Goal: Task Accomplishment & Management: Use online tool/utility

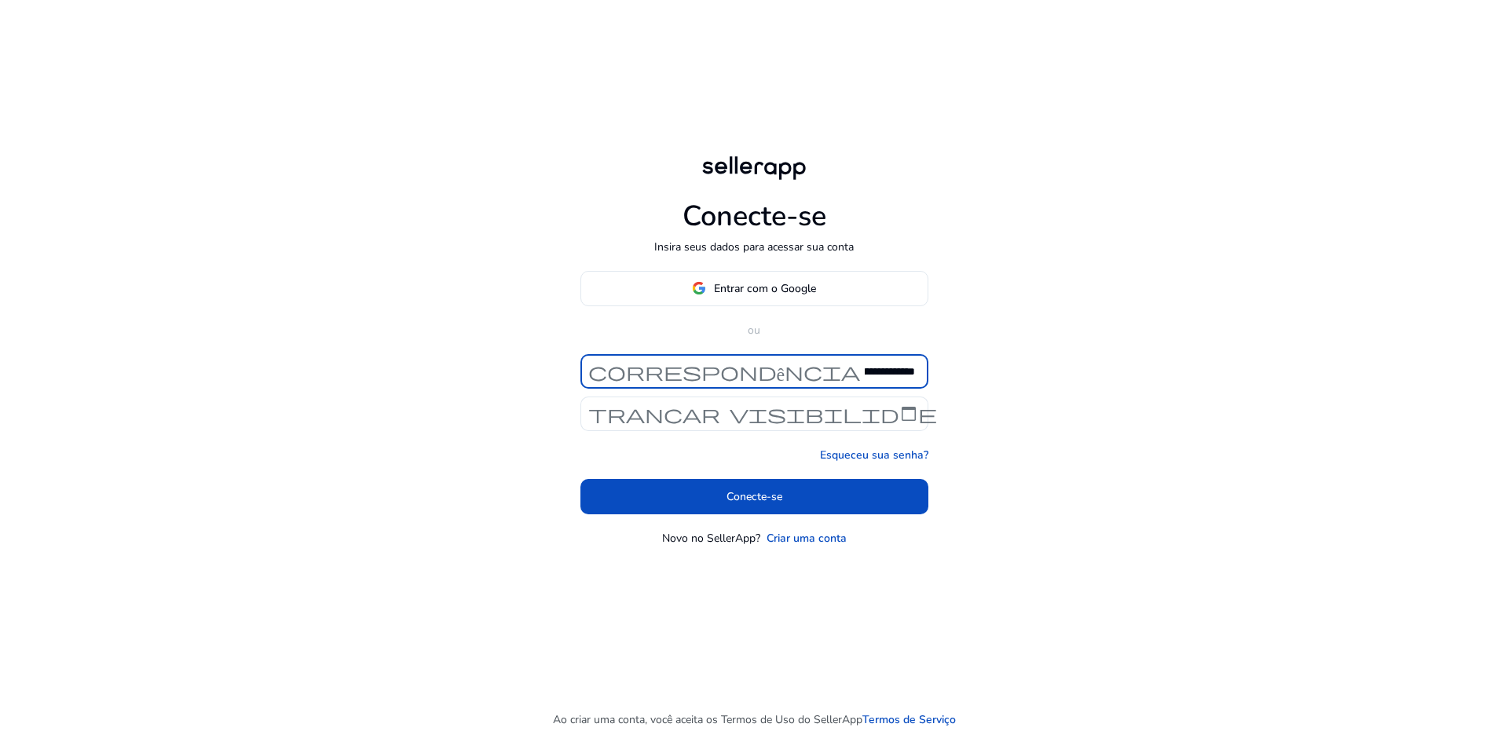
scroll to position [0, 86]
type input "**********"
click at [840, 410] on font "visibilidade" at bounding box center [833, 414] width 207 height 22
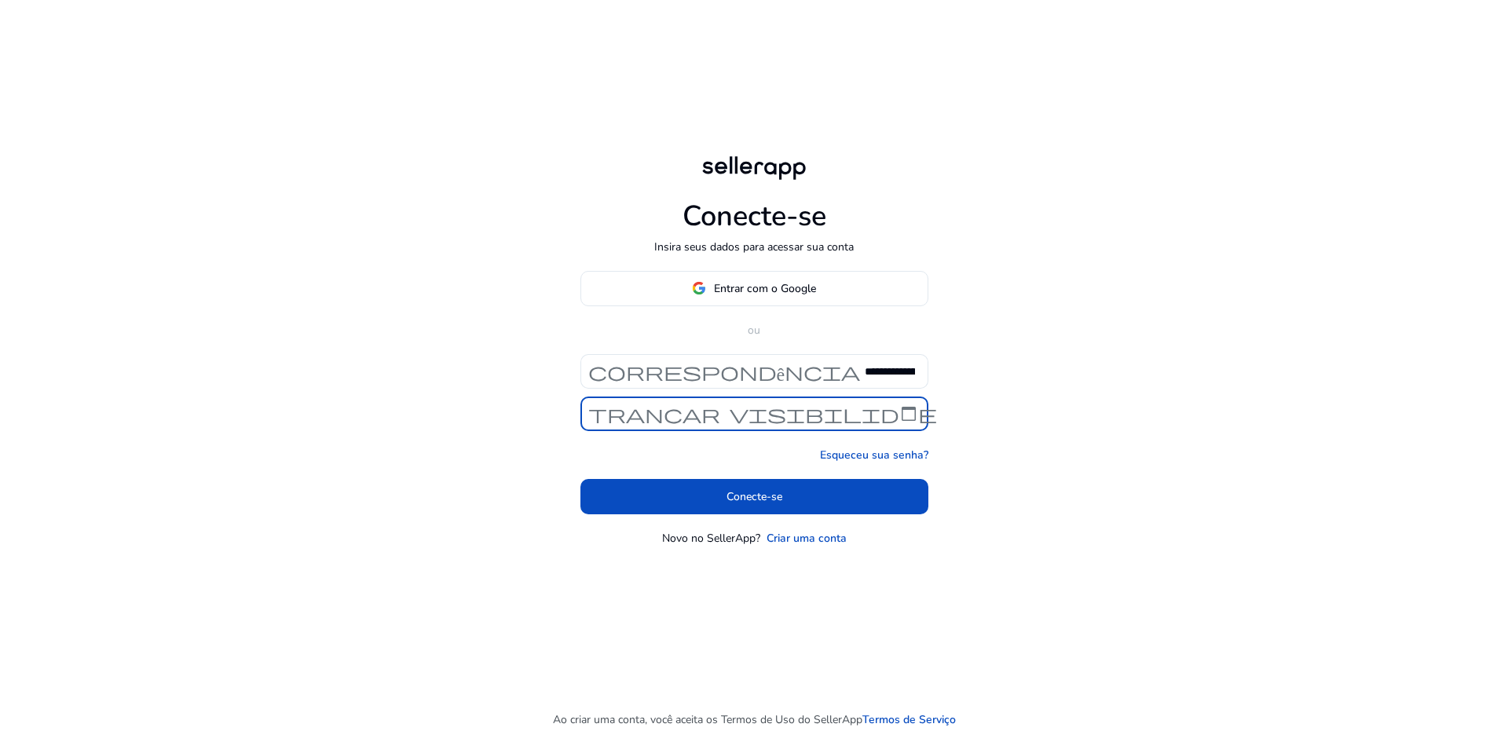
click at [836, 412] on font "visibilidade" at bounding box center [833, 414] width 207 height 22
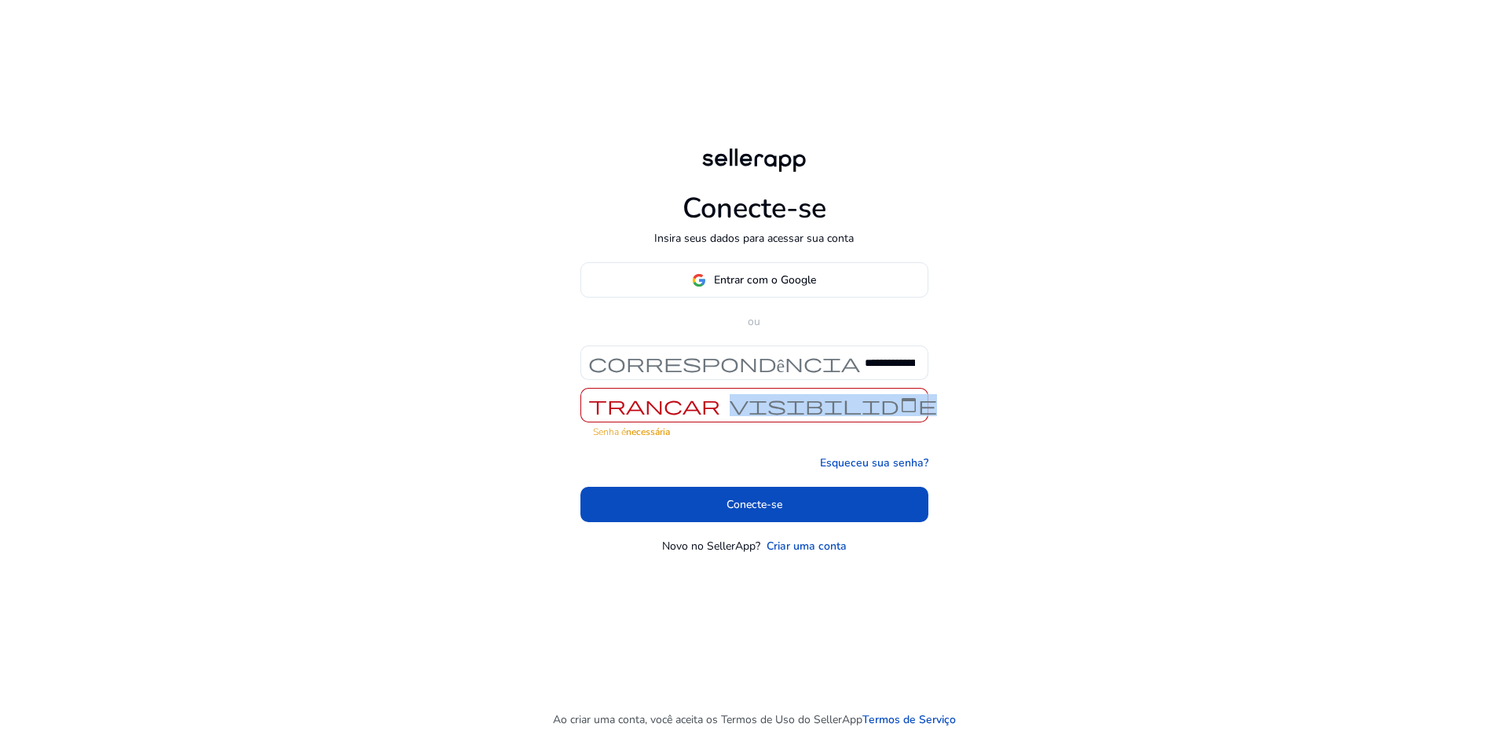
click at [836, 412] on font "visibilidade" at bounding box center [833, 405] width 207 height 22
click at [778, 412] on font "visibilidade" at bounding box center [833, 405] width 207 height 22
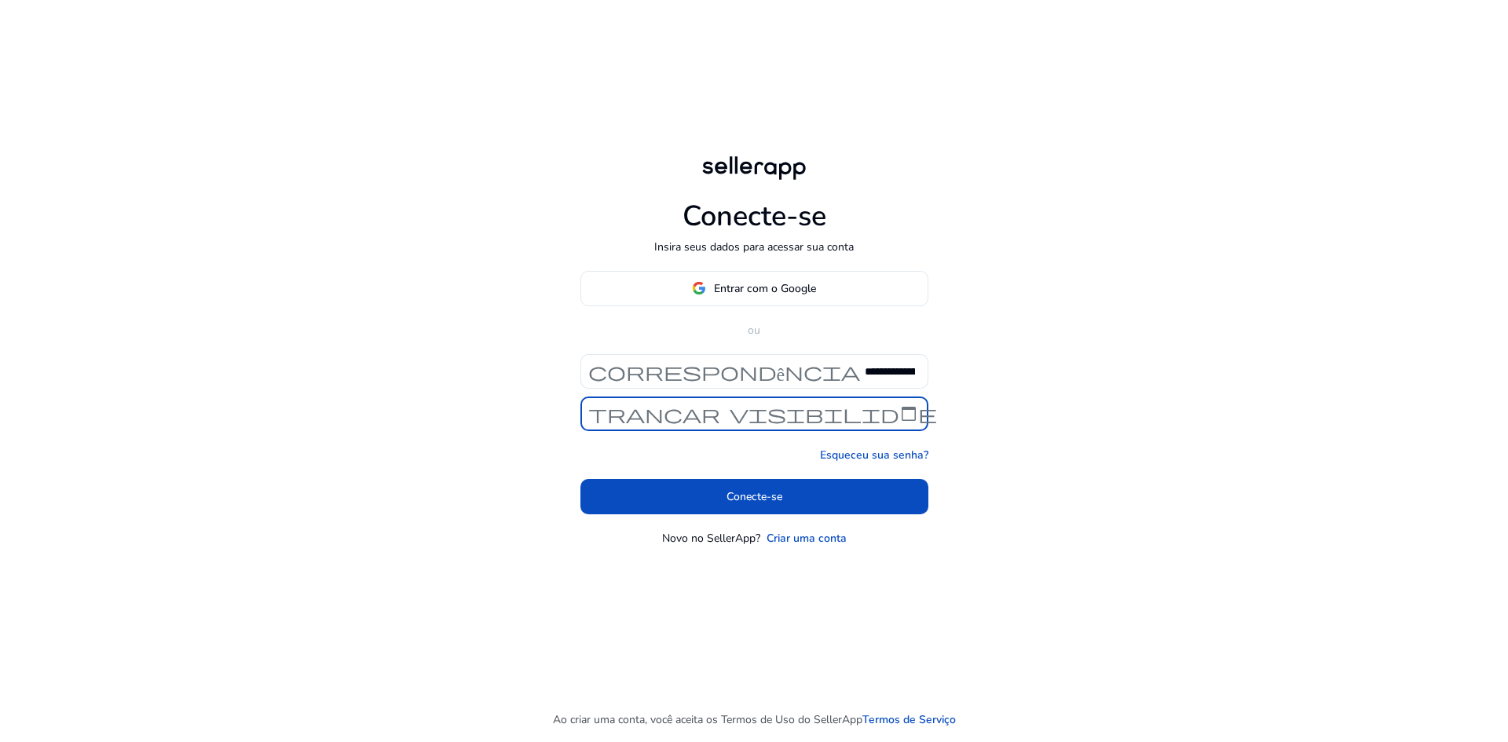
scroll to position [0, 10]
click at [805, 420] on font "visibilidade" at bounding box center [833, 414] width 207 height 22
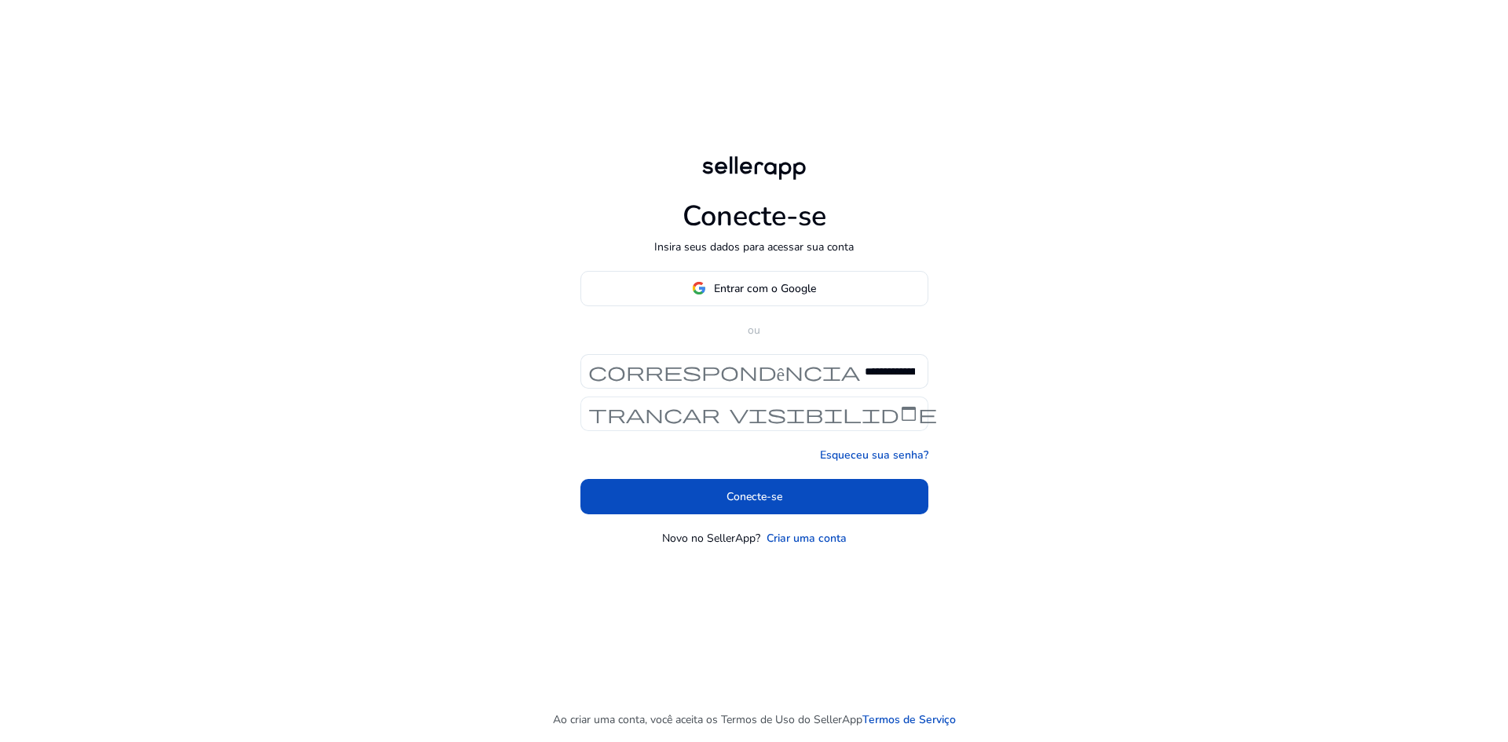
click at [921, 415] on font "visibilidade" at bounding box center [833, 414] width 207 height 22
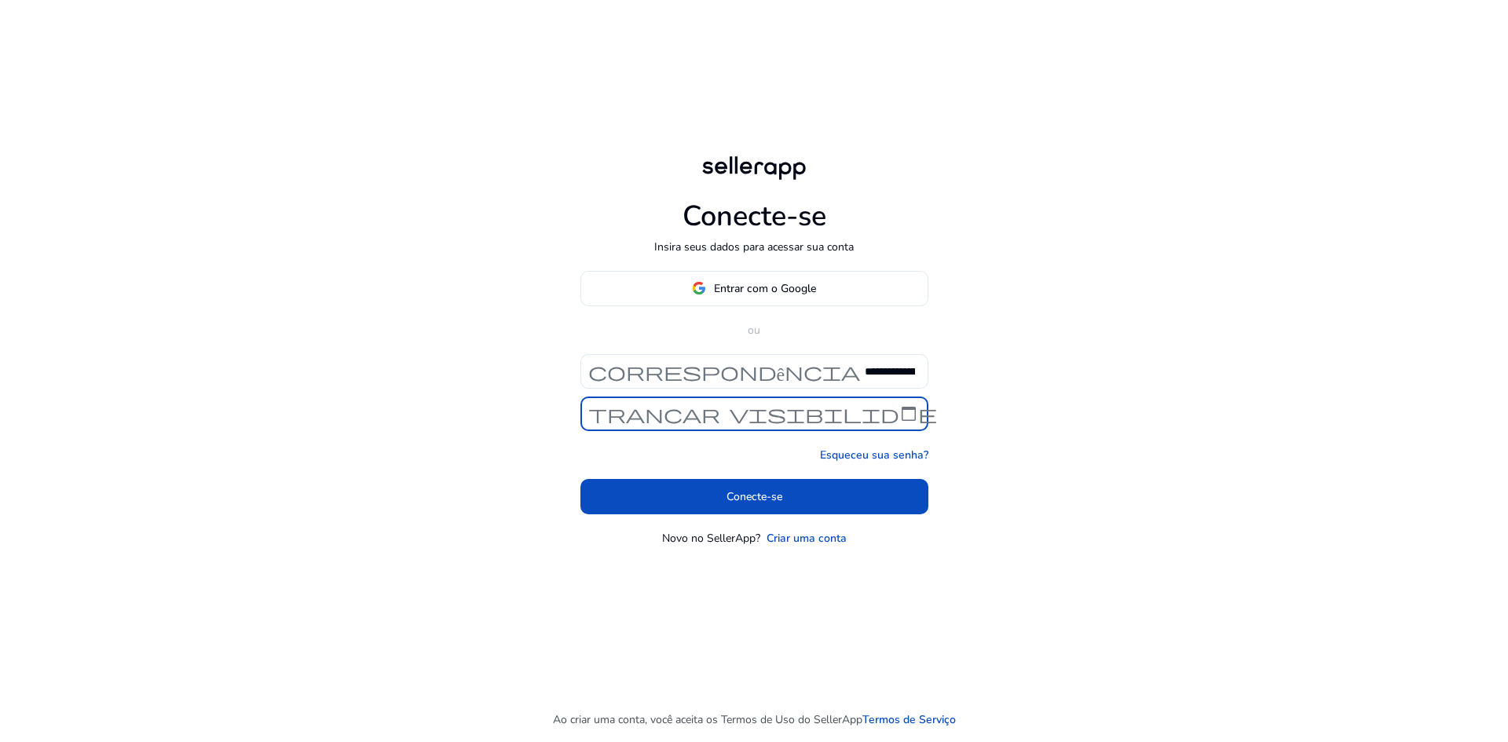
click at [907, 413] on font "visibilidade" at bounding box center [833, 414] width 207 height 22
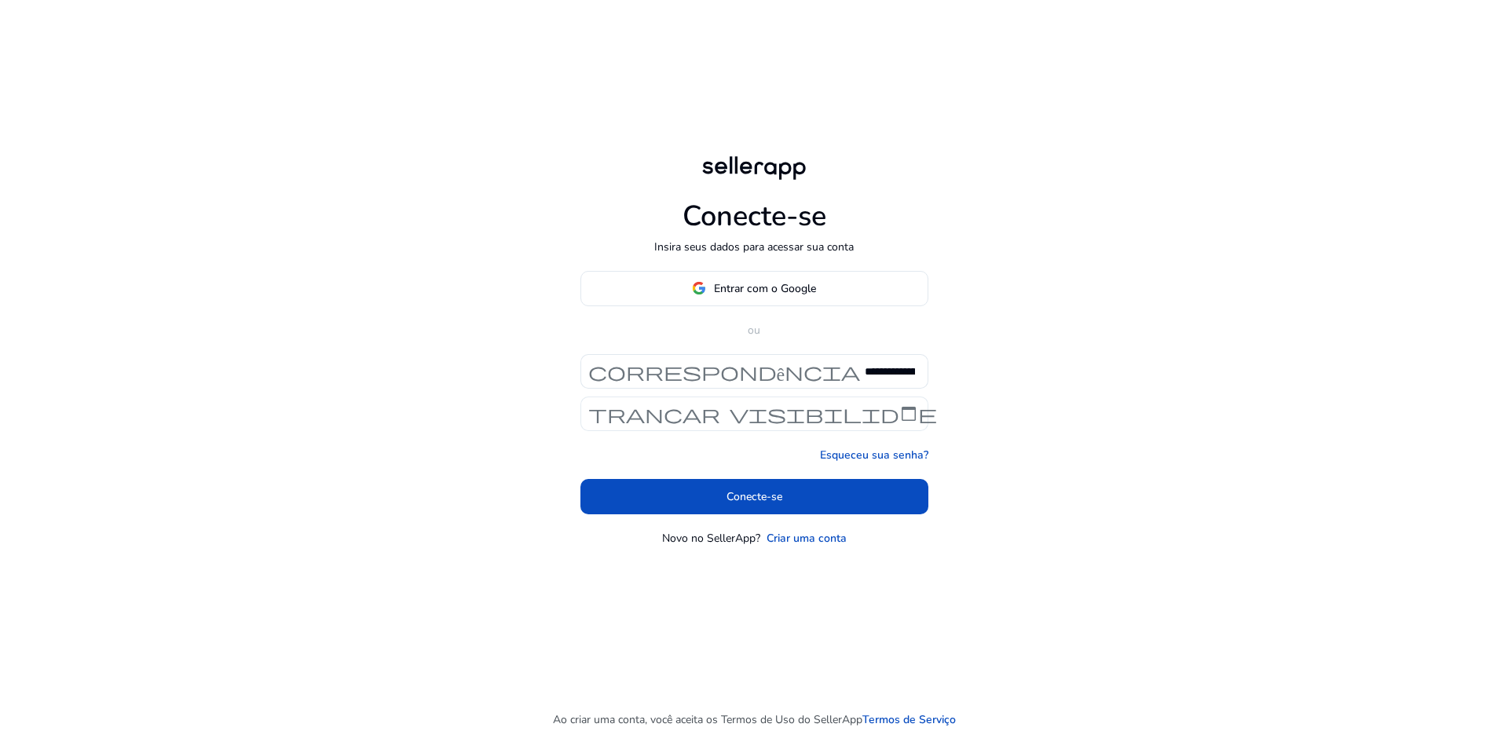
click at [903, 413] on font "visibilidade" at bounding box center [833, 414] width 207 height 22
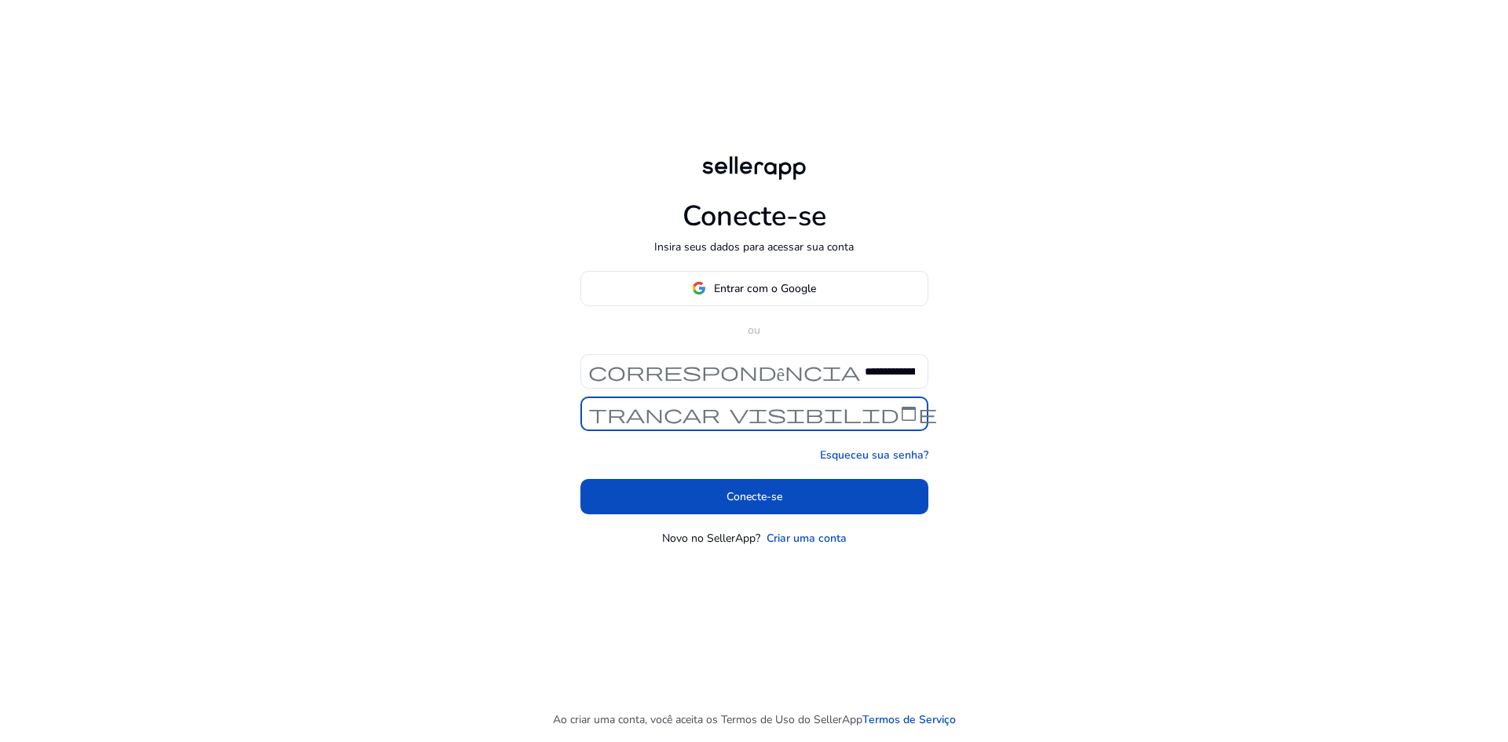
click at [870, 415] on font "visibilidade" at bounding box center [833, 414] width 207 height 22
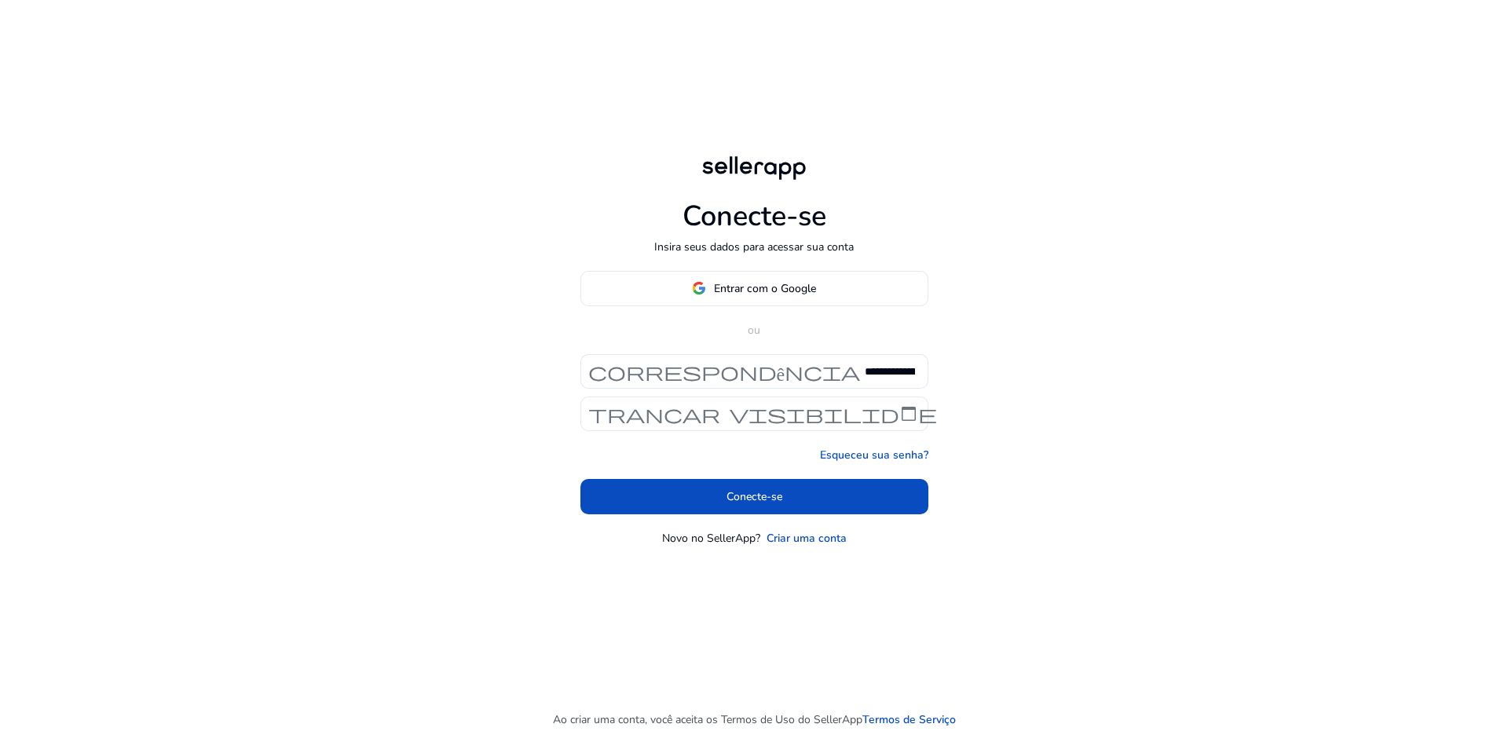
click at [818, 412] on font "visibilidade" at bounding box center [833, 414] width 207 height 22
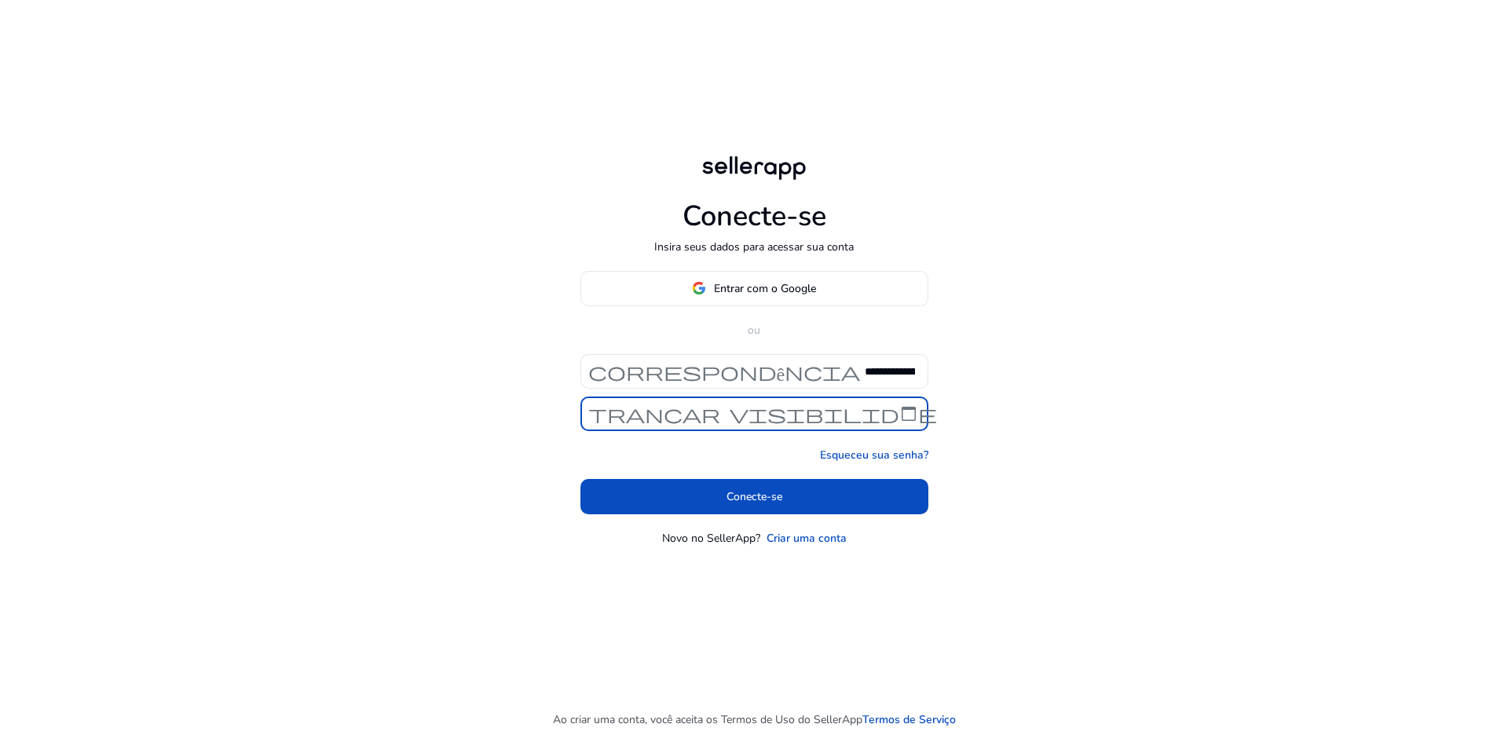
click at [831, 404] on font "visibilidade" at bounding box center [833, 414] width 207 height 22
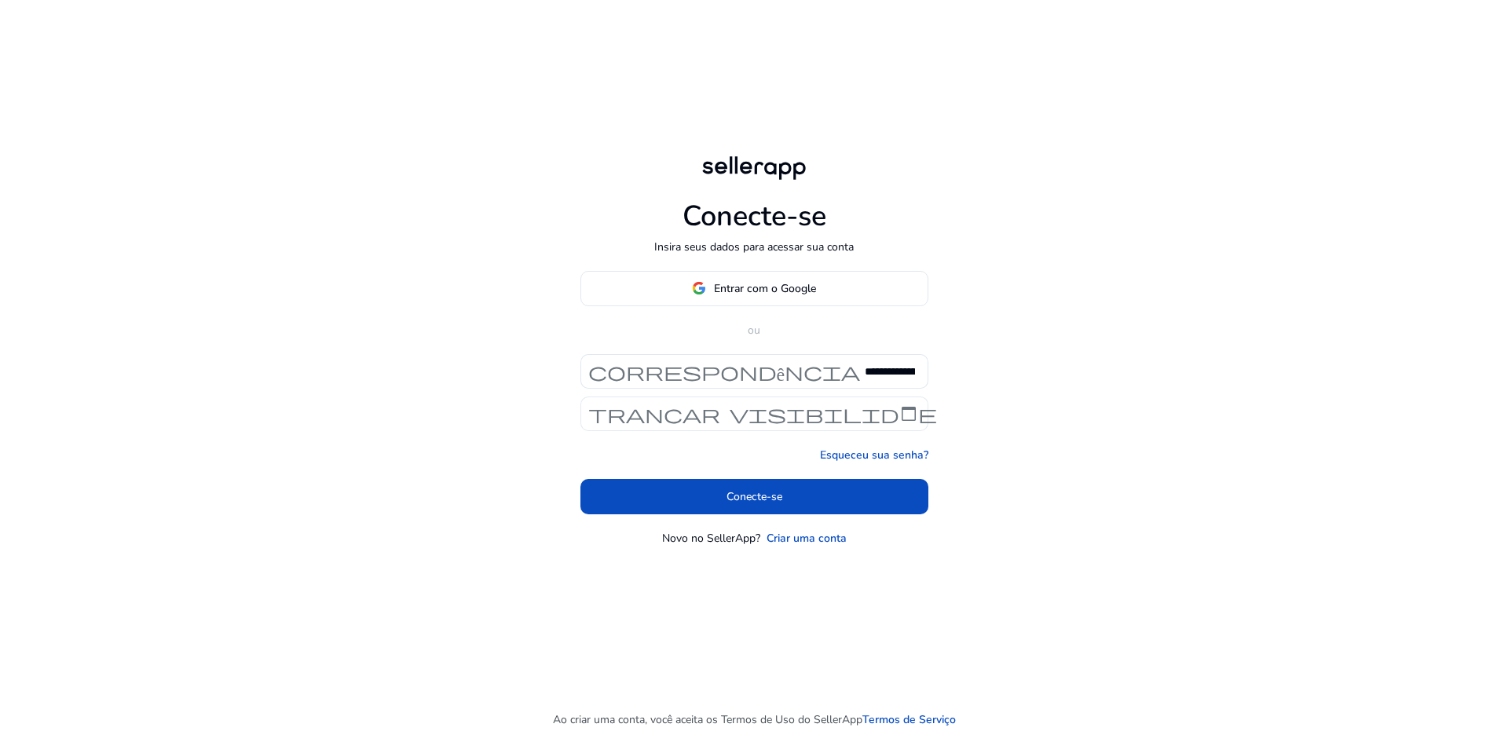
click at [794, 417] on font "visibilidade" at bounding box center [833, 414] width 207 height 22
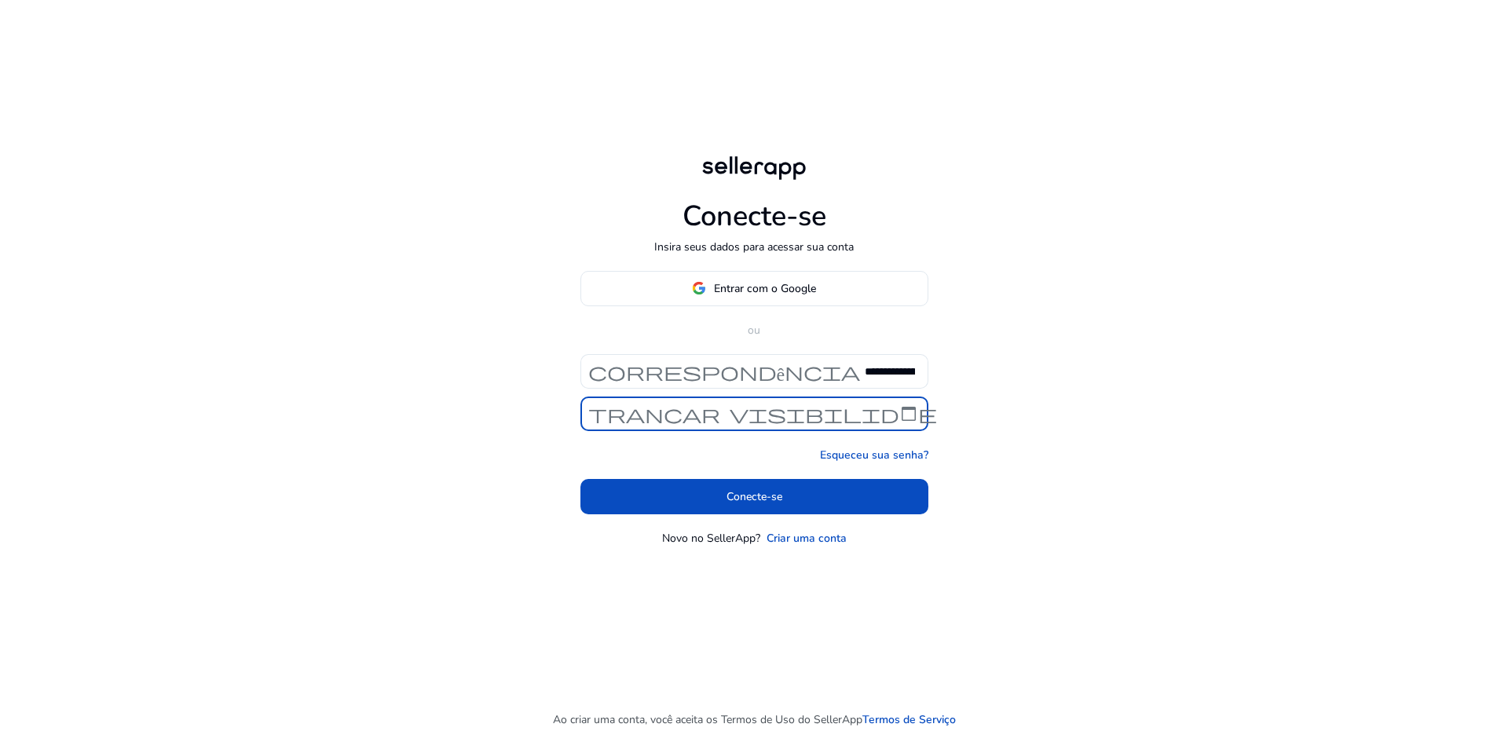
click at [908, 410] on font "visibilidade" at bounding box center [833, 414] width 207 height 22
drag, startPoint x: 913, startPoint y: 414, endPoint x: 909, endPoint y: 421, distance: 8.1
click at [909, 421] on font "visibilidade" at bounding box center [833, 414] width 207 height 22
click at [868, 425] on div "trancar visibilidade" at bounding box center [754, 414] width 348 height 35
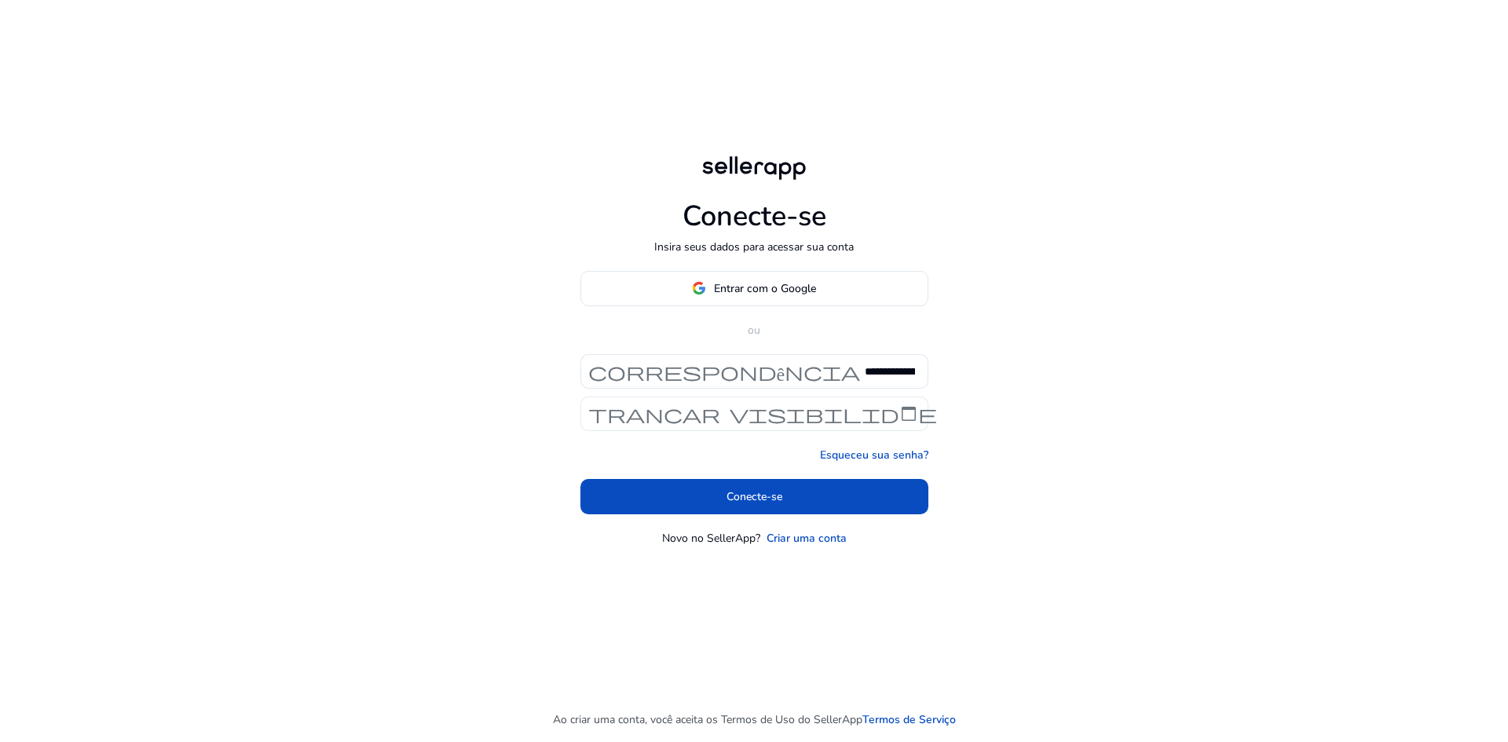
click at [835, 424] on font "visibilidade" at bounding box center [833, 414] width 207 height 22
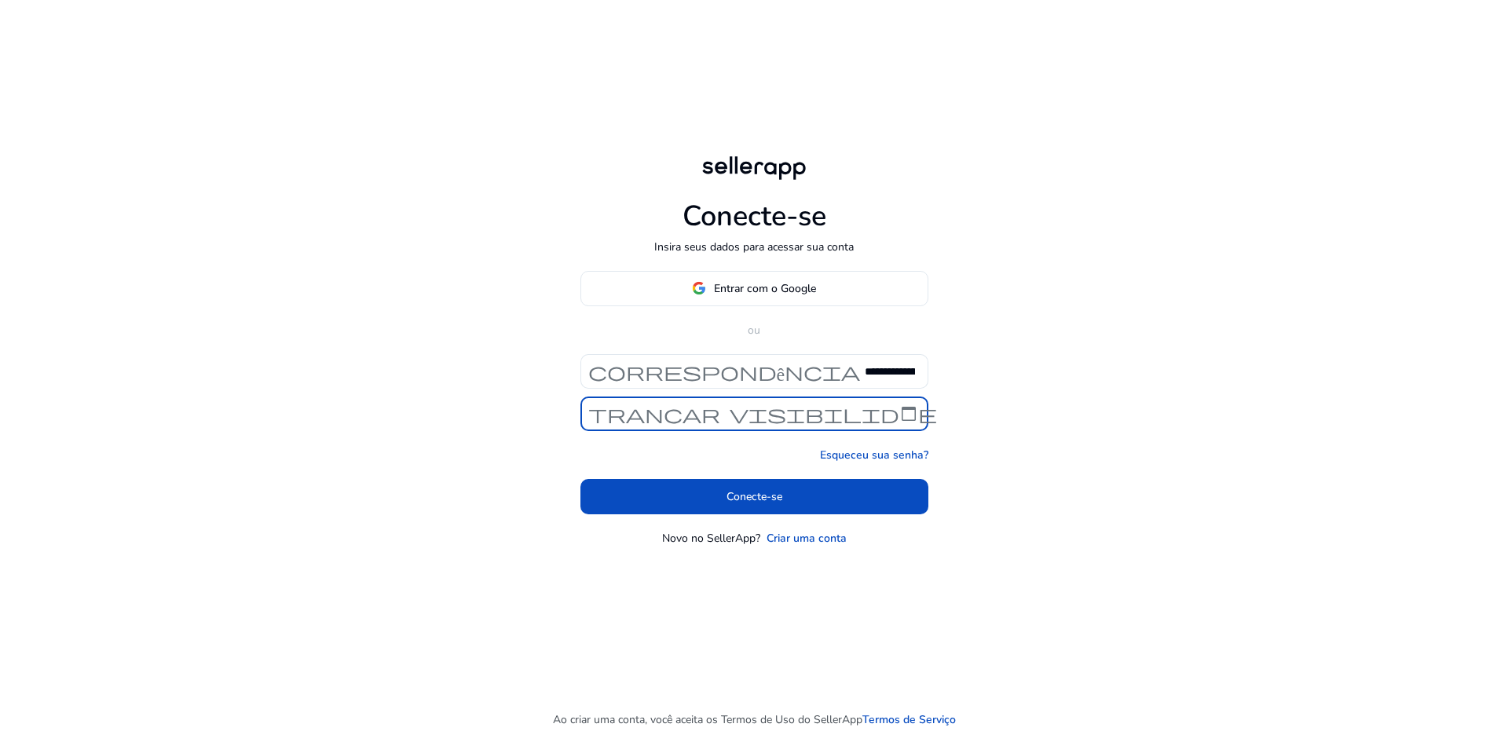
scroll to position [0, 16]
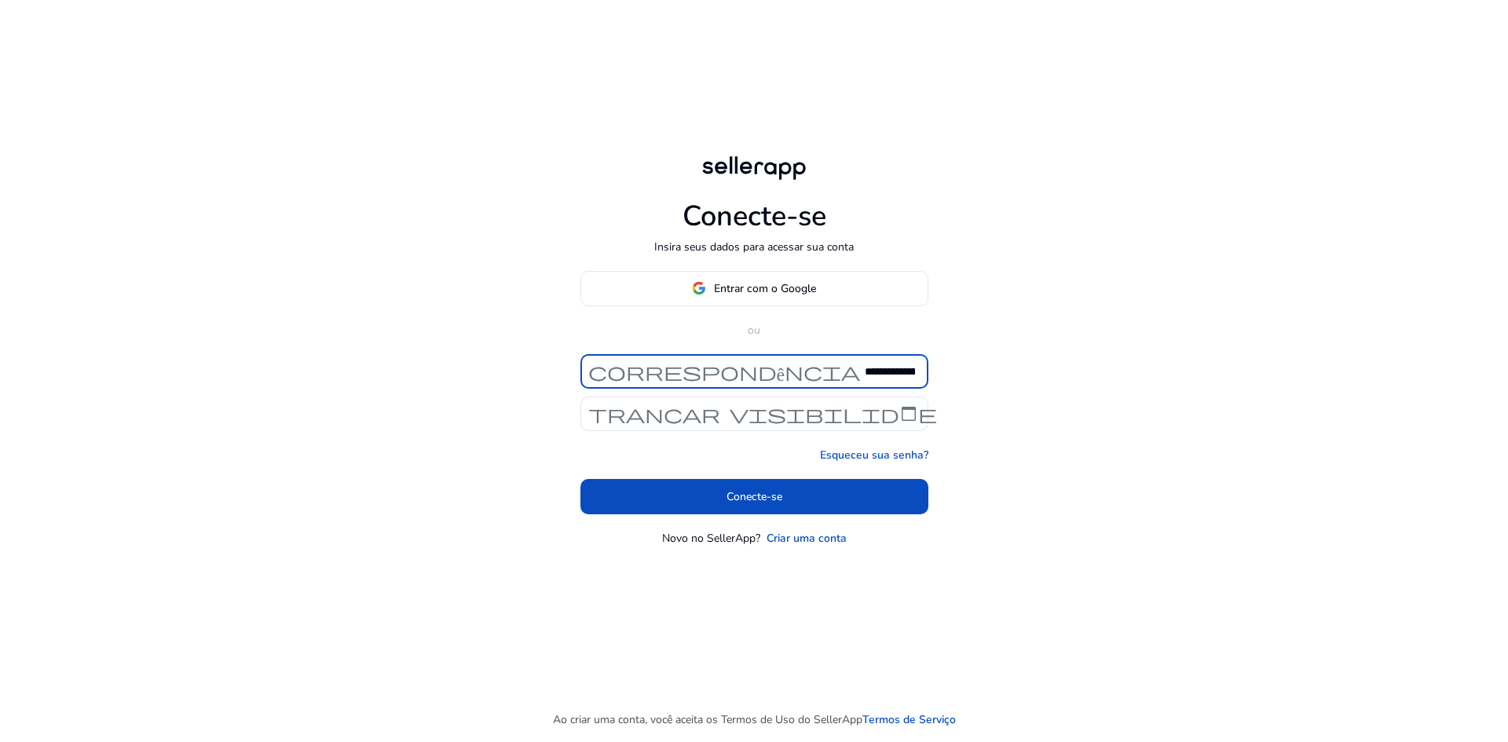
click at [902, 374] on input "**********" at bounding box center [890, 371] width 50 height 17
click at [819, 383] on div "**********" at bounding box center [747, 371] width 335 height 35
click at [879, 414] on font "visibilidade" at bounding box center [833, 414] width 207 height 22
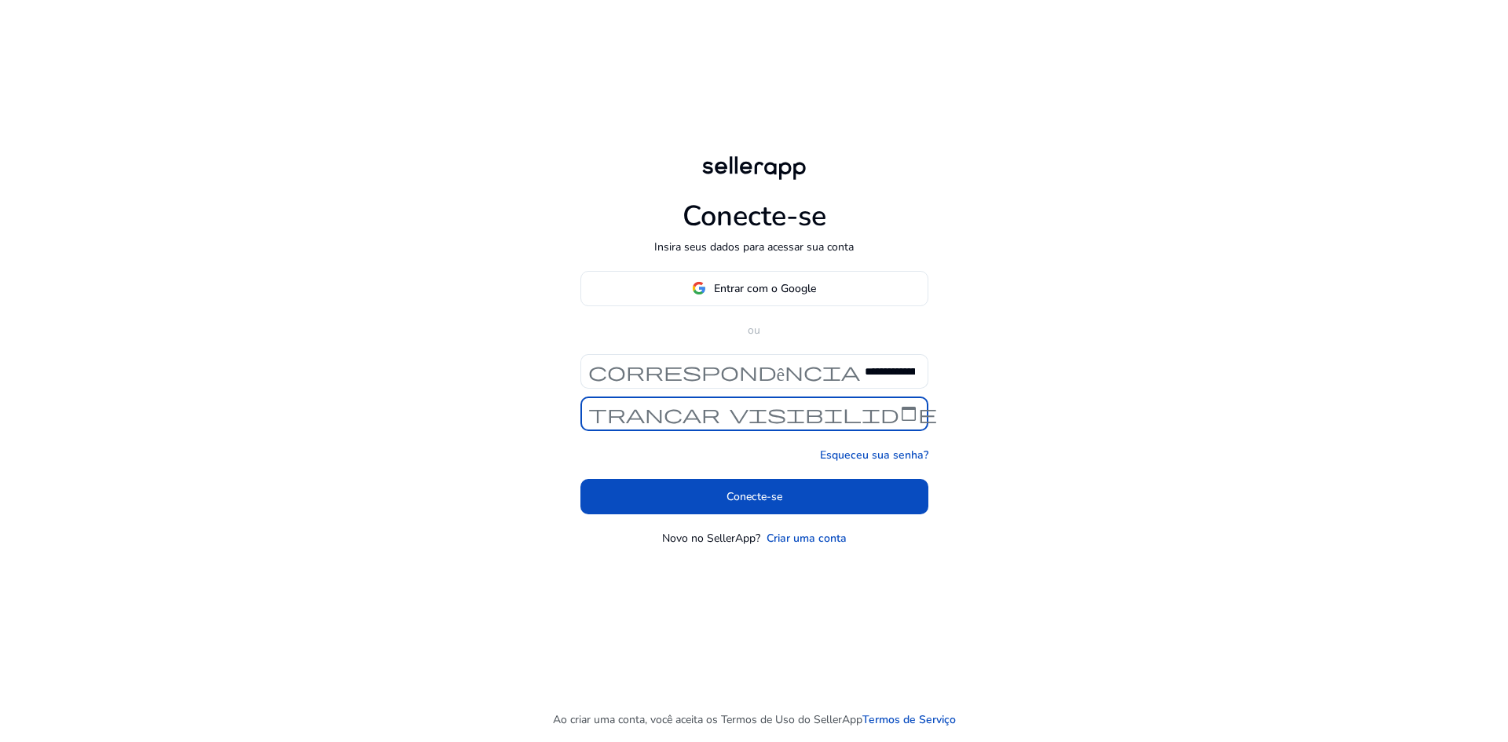
scroll to position [0, 30]
click at [919, 412] on font "visibilidade" at bounding box center [833, 414] width 207 height 22
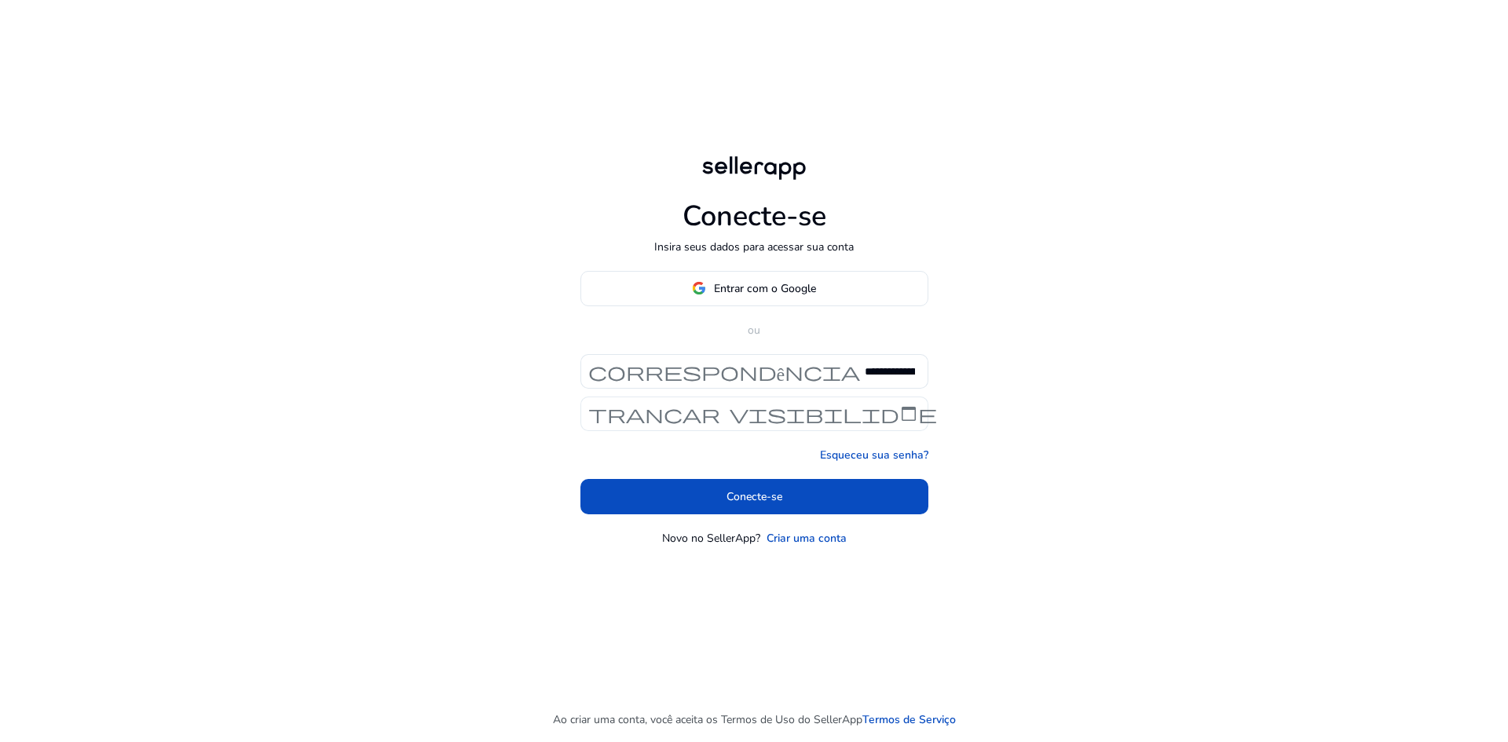
click at [913, 413] on font "visibilidade" at bounding box center [833, 414] width 207 height 22
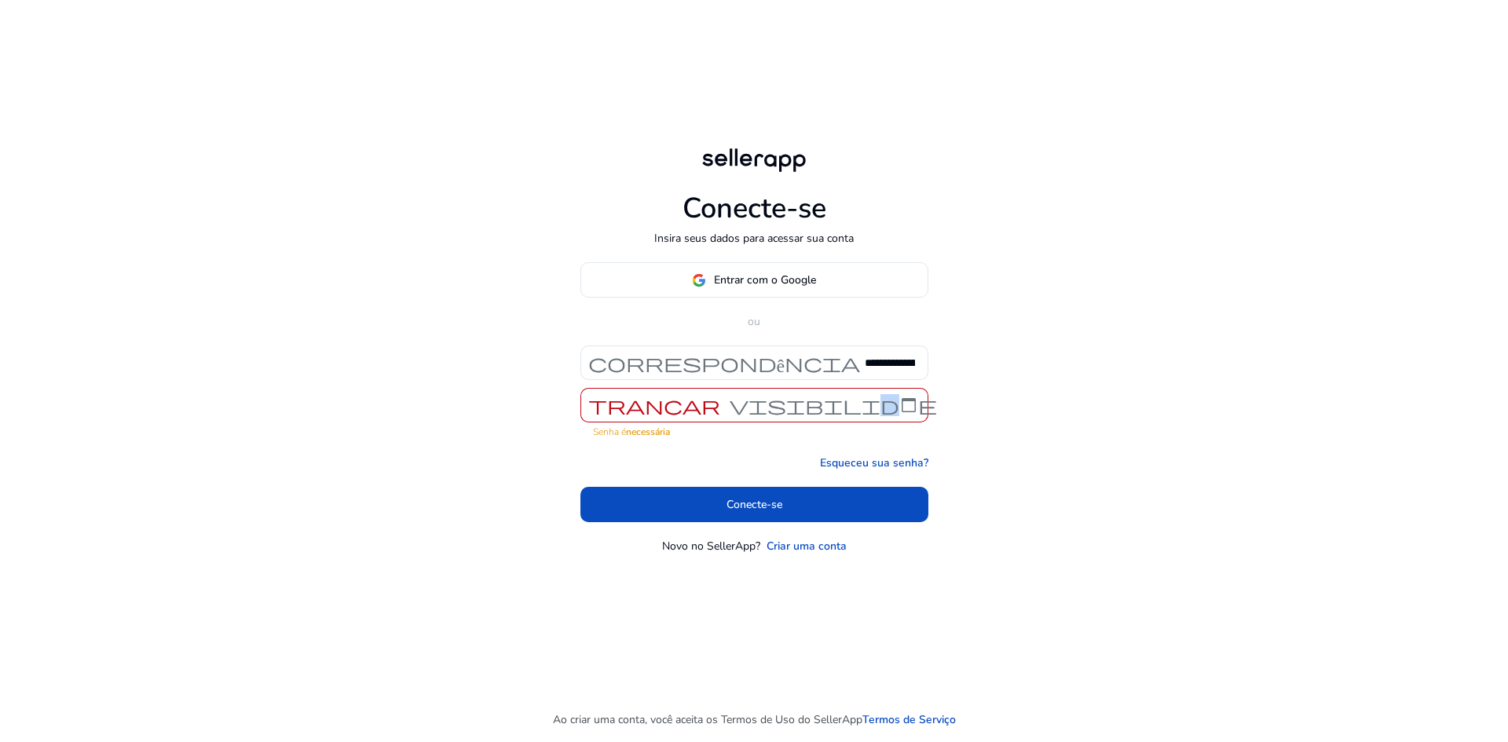
drag, startPoint x: 894, startPoint y: 394, endPoint x: 880, endPoint y: 412, distance: 22.9
click at [880, 412] on font "visibilidade" at bounding box center [833, 405] width 207 height 22
click at [880, 410] on font "visibilidade" at bounding box center [833, 405] width 207 height 22
click at [906, 404] on font "visibilidade" at bounding box center [833, 405] width 207 height 22
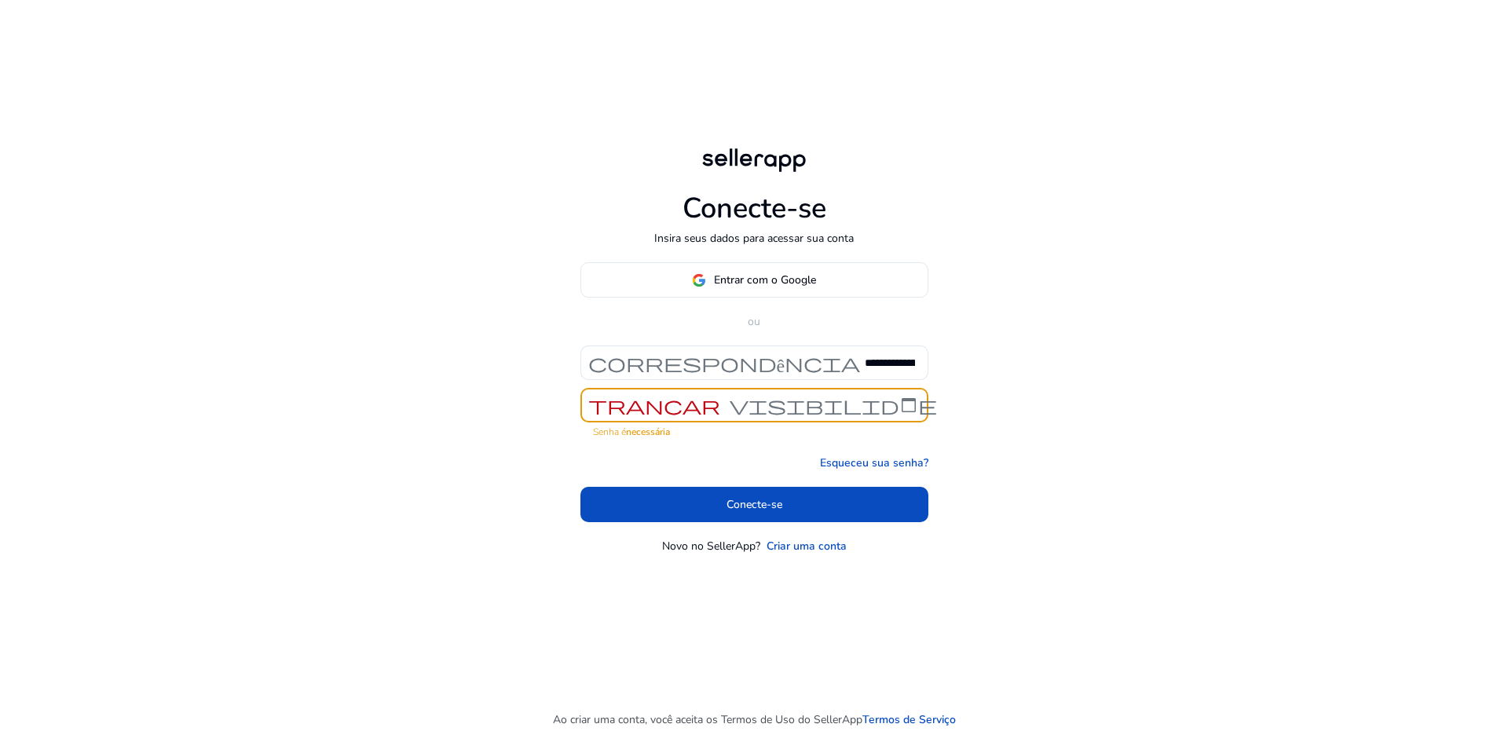
click at [906, 404] on font "visibilidade" at bounding box center [833, 405] width 207 height 22
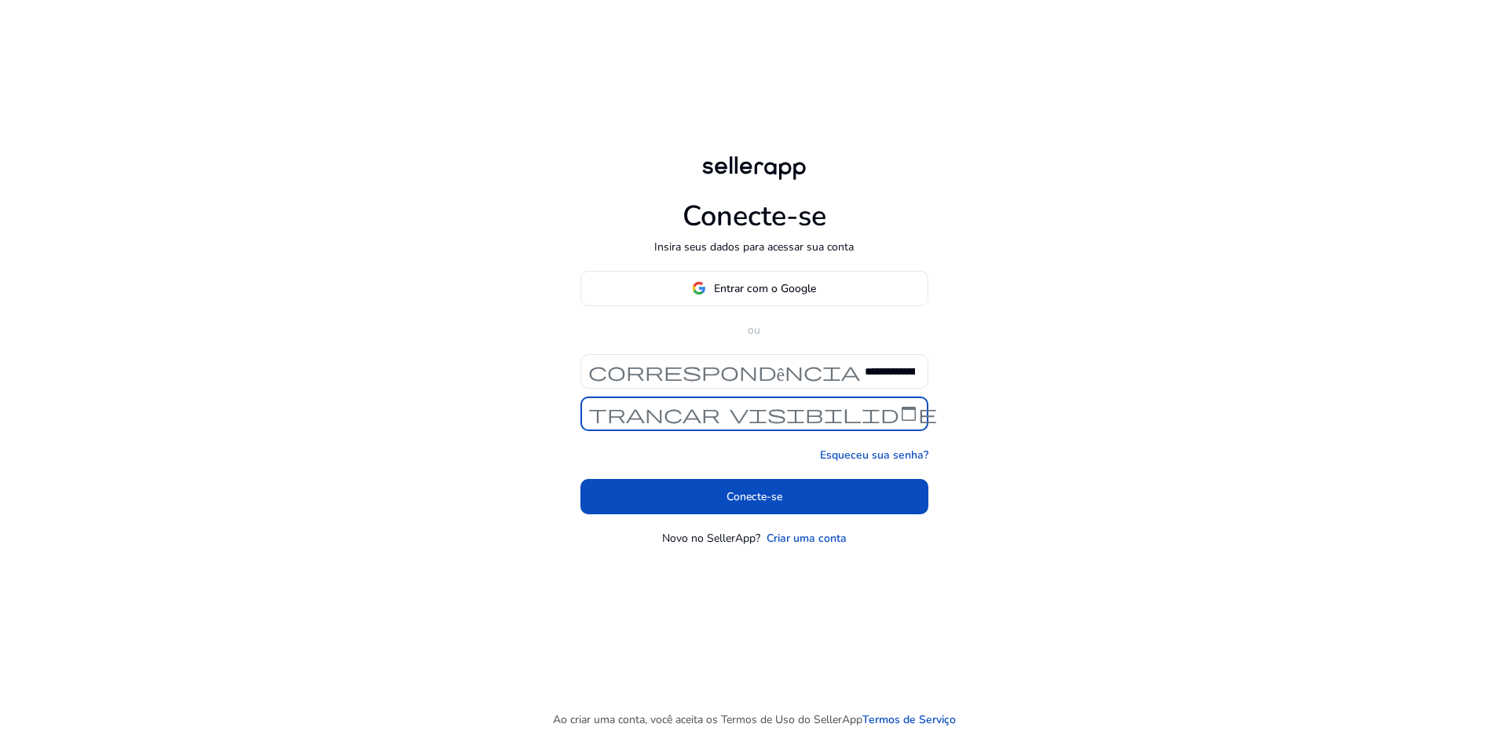
scroll to position [0, 94]
click button "Conecte-se" at bounding box center [754, 496] width 348 height 35
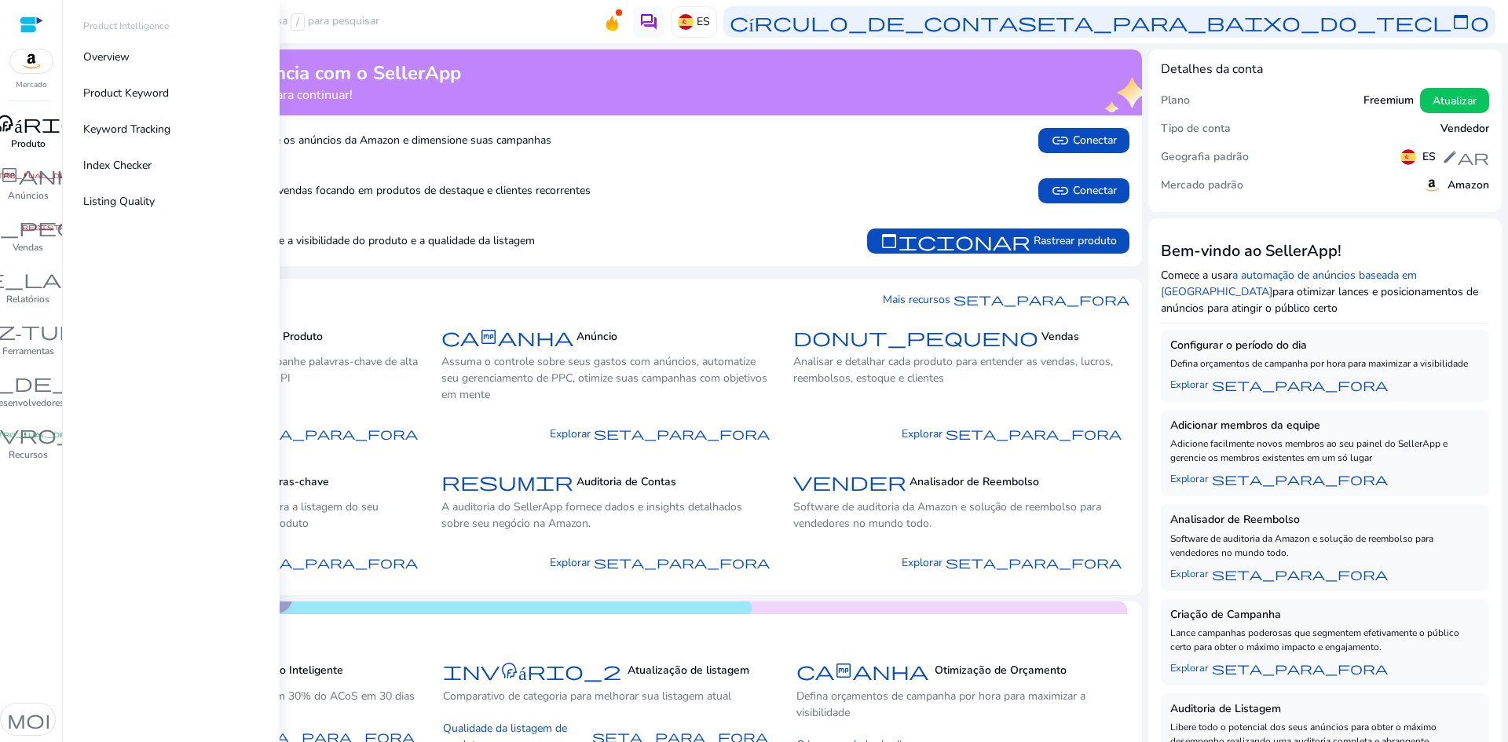
click at [29, 135] on div "inventário_2" at bounding box center [27, 123] width 203 height 25
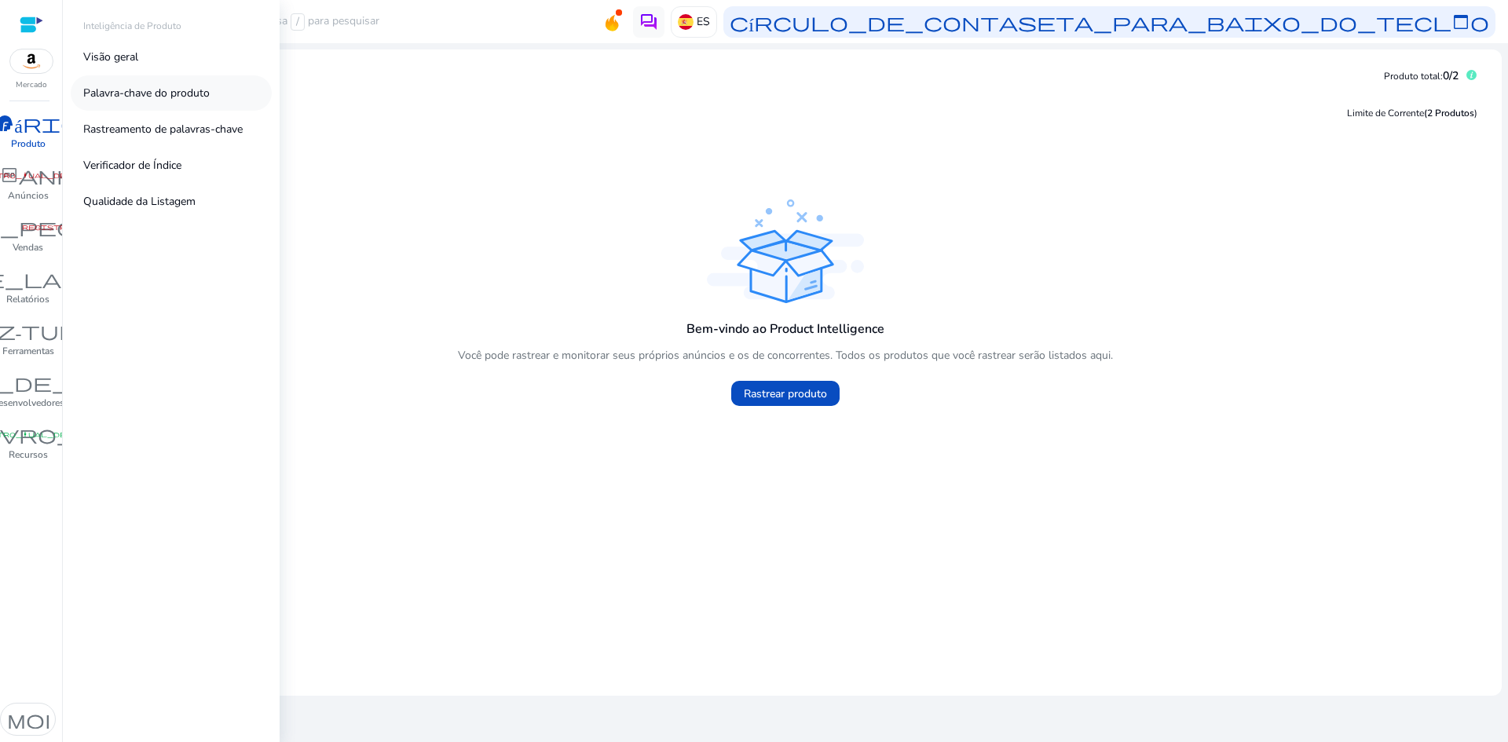
click at [185, 97] on font "Palavra-chave do produto" at bounding box center [146, 93] width 126 height 15
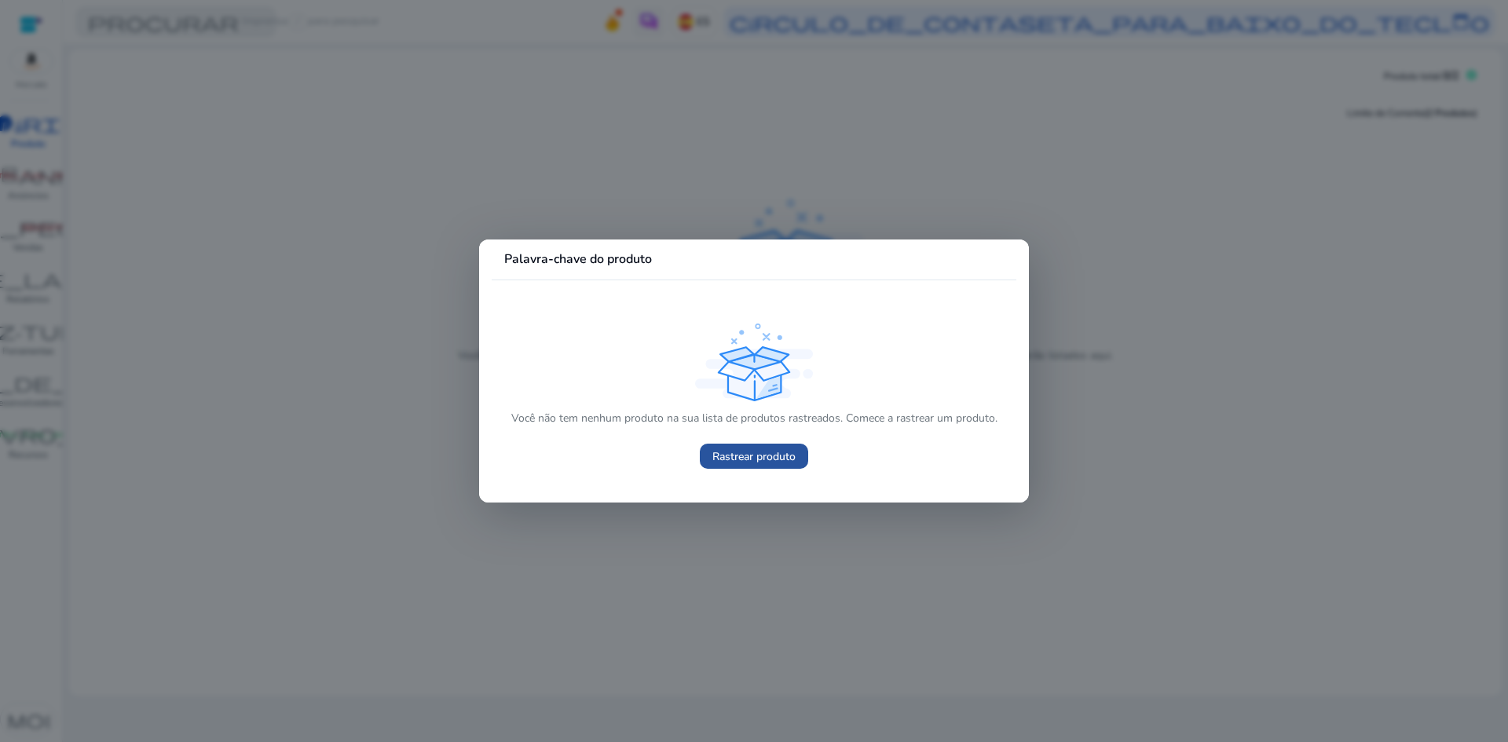
click at [727, 449] on font "Rastrear produto" at bounding box center [753, 456] width 83 height 15
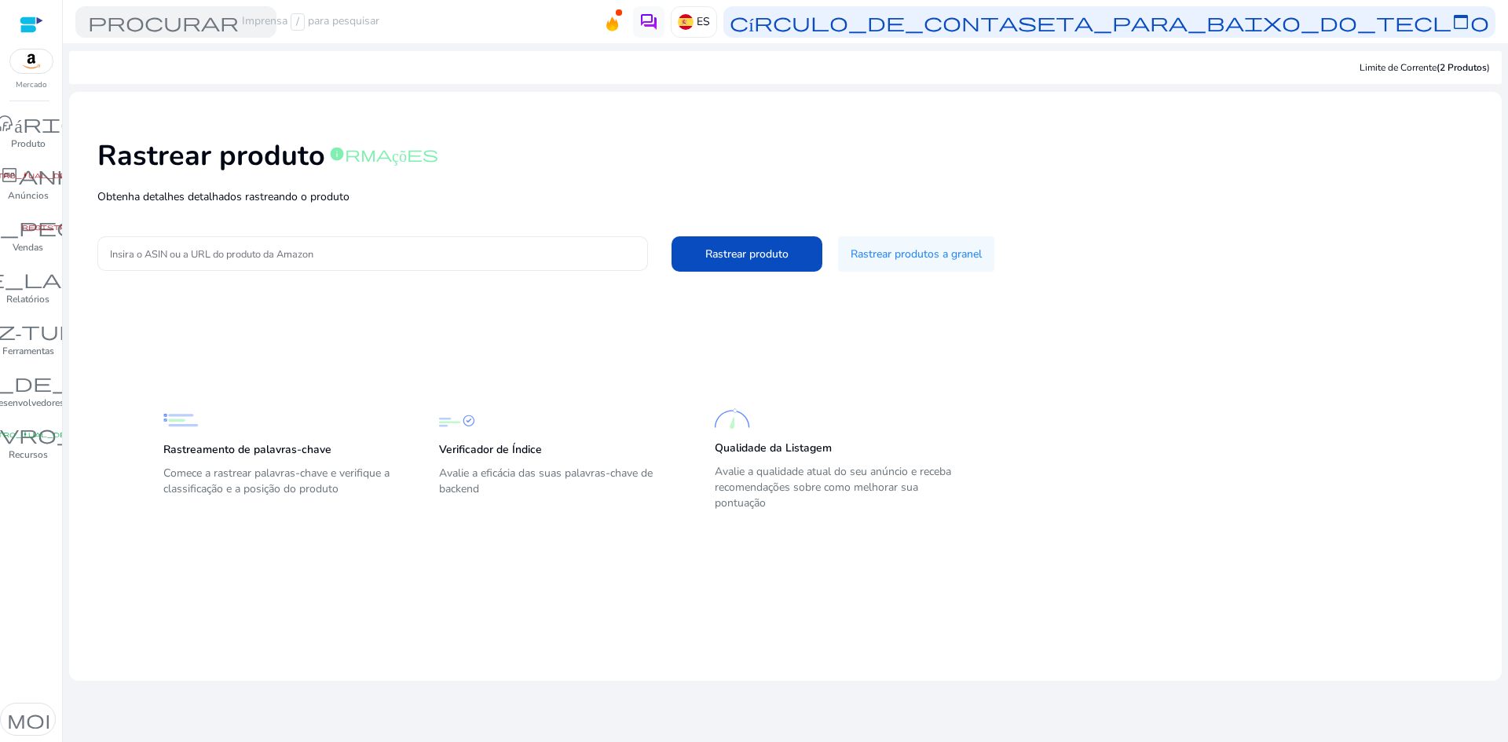
click at [451, 269] on div at bounding box center [372, 253] width 525 height 35
